Goal: Transaction & Acquisition: Download file/media

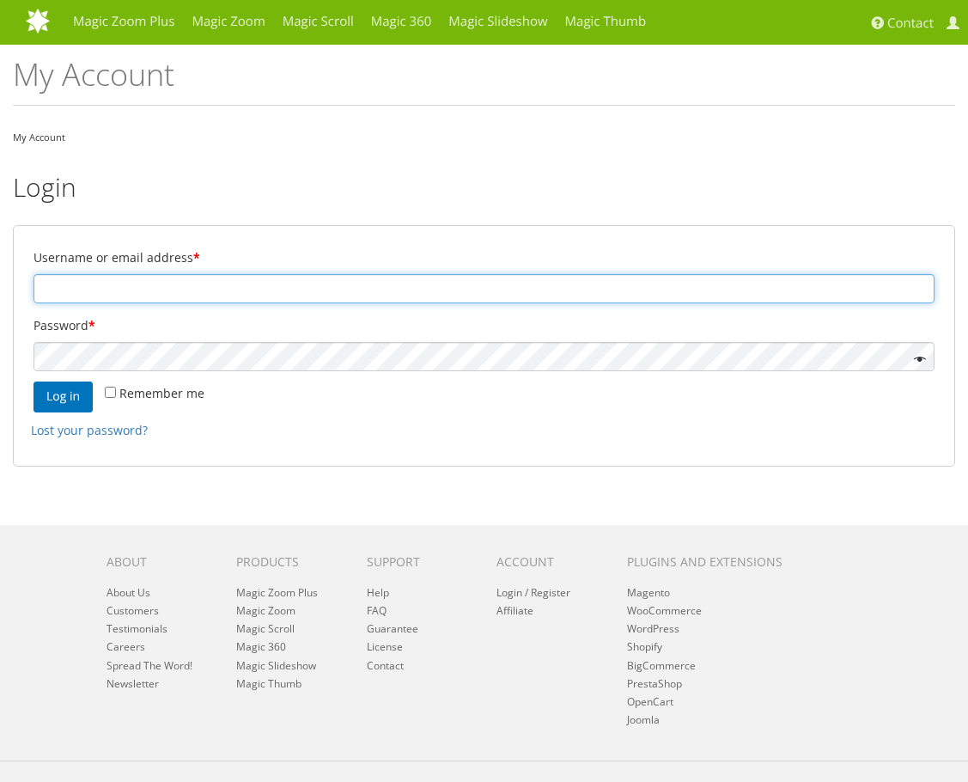
click at [474, 289] on input "Username or email address *" at bounding box center [483, 288] width 901 height 29
type input "[EMAIL_ADDRESS][DOMAIN_NAME]"
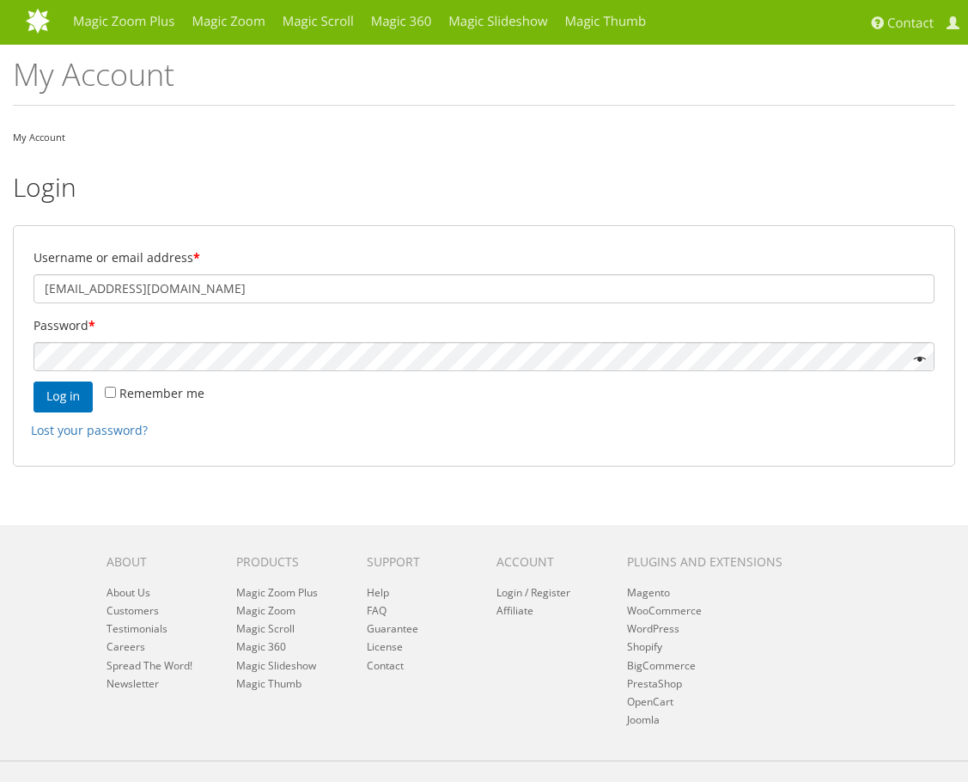
click at [33, 381] on button "Log in" at bounding box center [62, 396] width 59 height 31
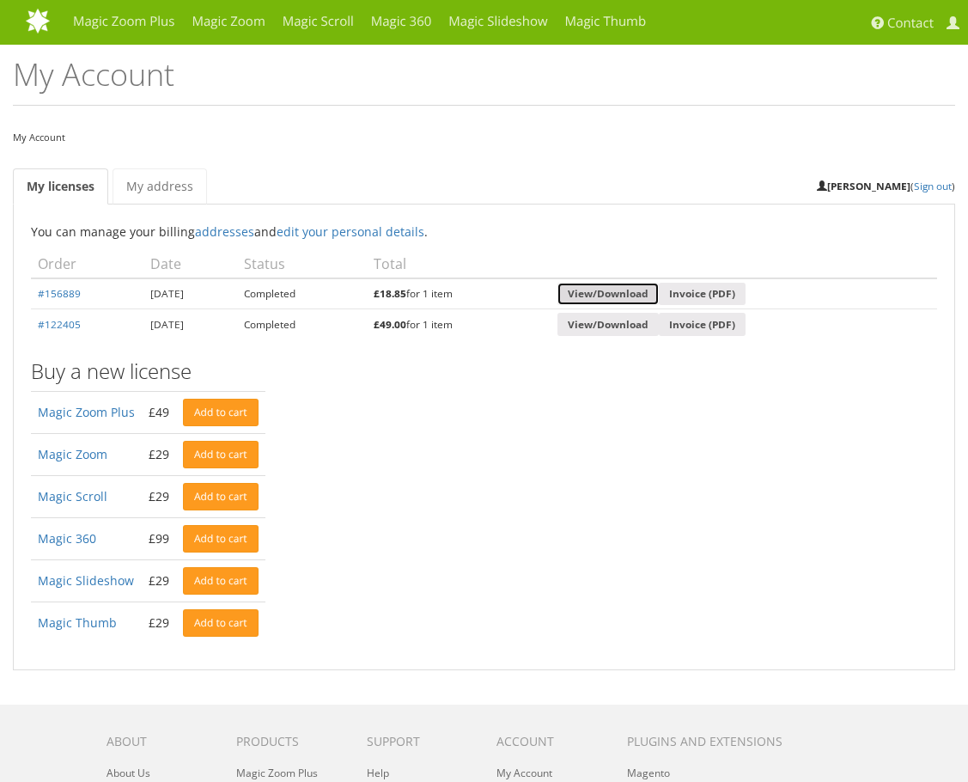
click at [651, 291] on link "View/Download" at bounding box center [607, 294] width 101 height 23
click at [651, 289] on link "View/Download" at bounding box center [607, 294] width 101 height 23
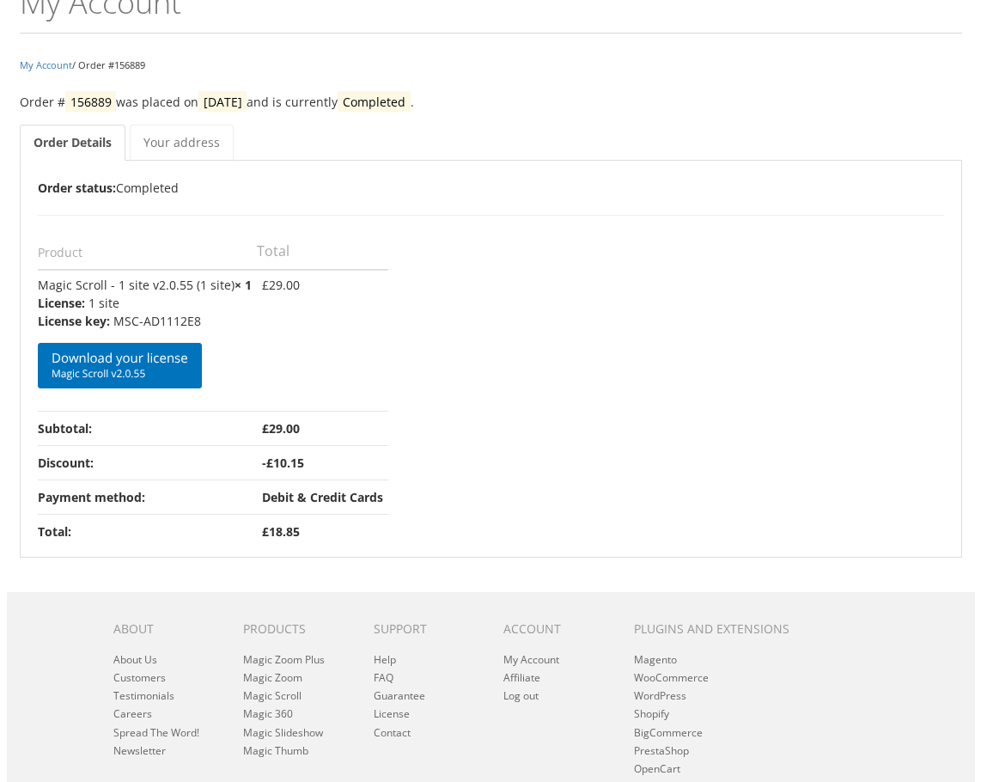
scroll to position [86, 0]
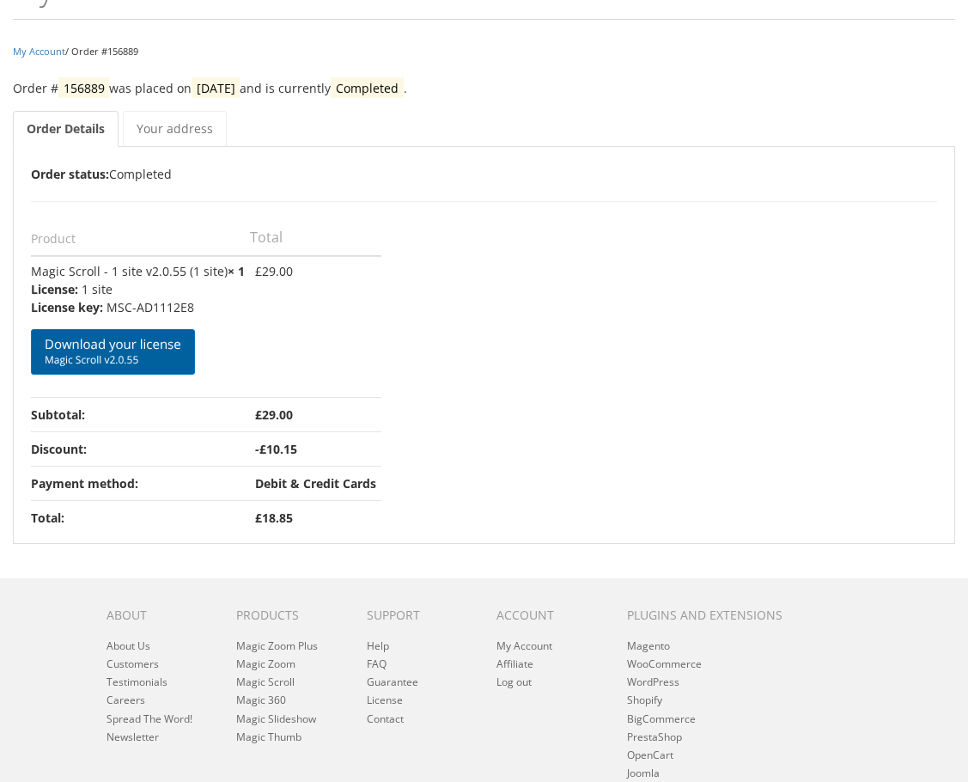
click at [113, 350] on link "Download your license Magic Scroll v2.0.55" at bounding box center [113, 352] width 164 height 46
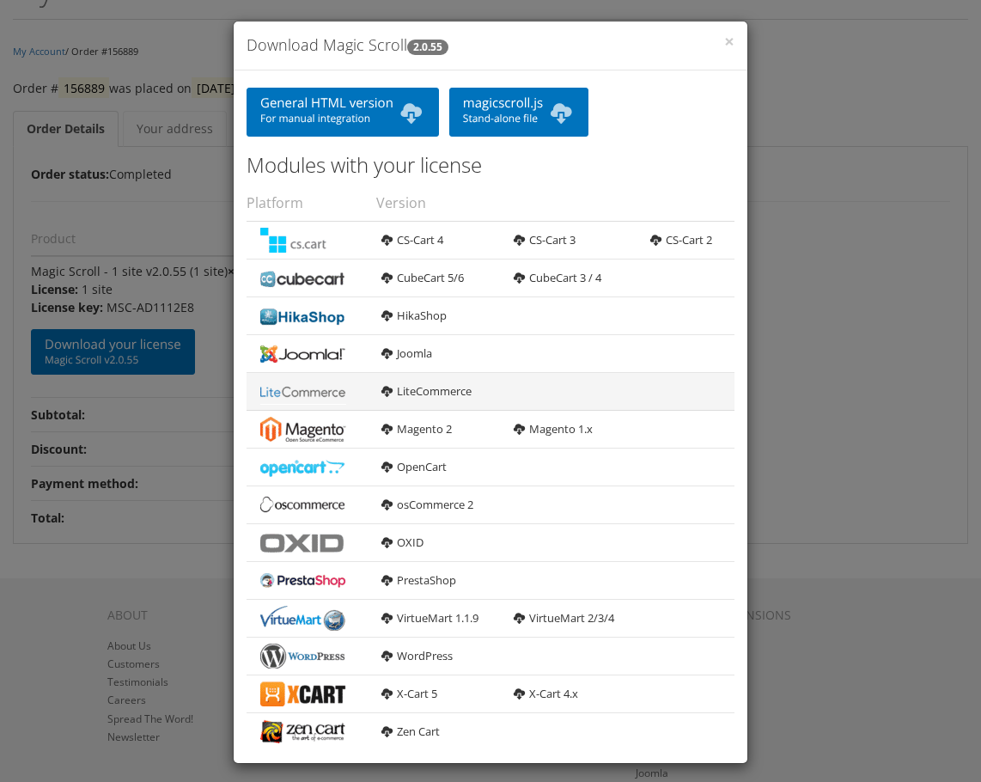
scroll to position [13, 0]
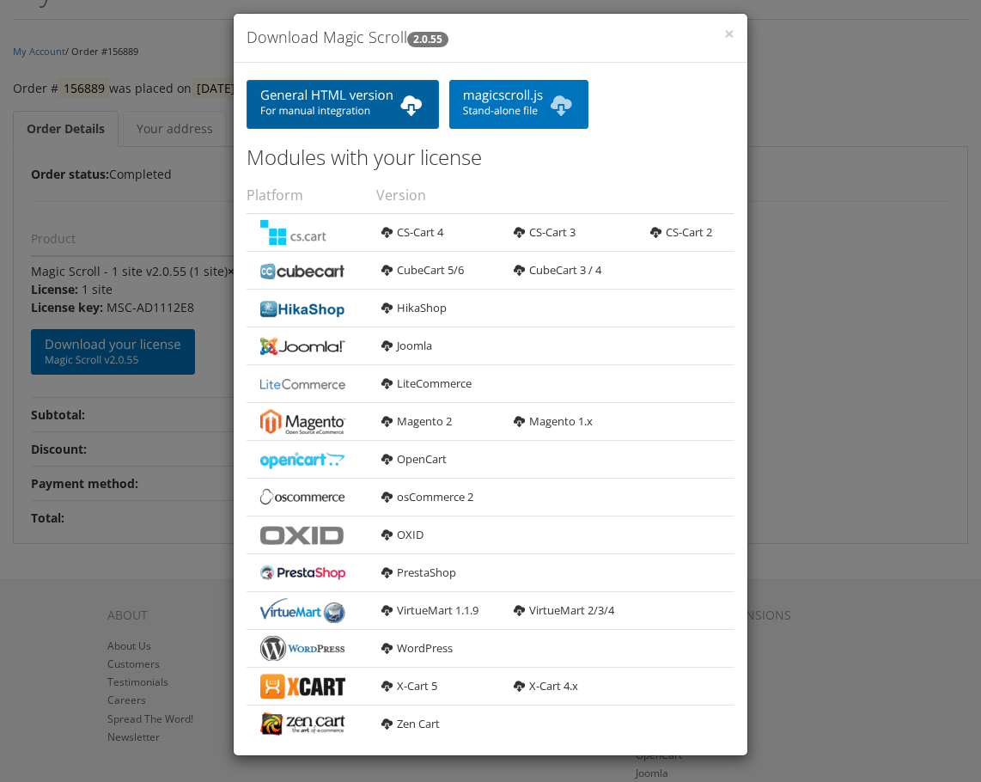
click at [332, 98] on link "General HTML version For manual integration" at bounding box center [342, 104] width 192 height 49
